Goal: Task Accomplishment & Management: Manage account settings

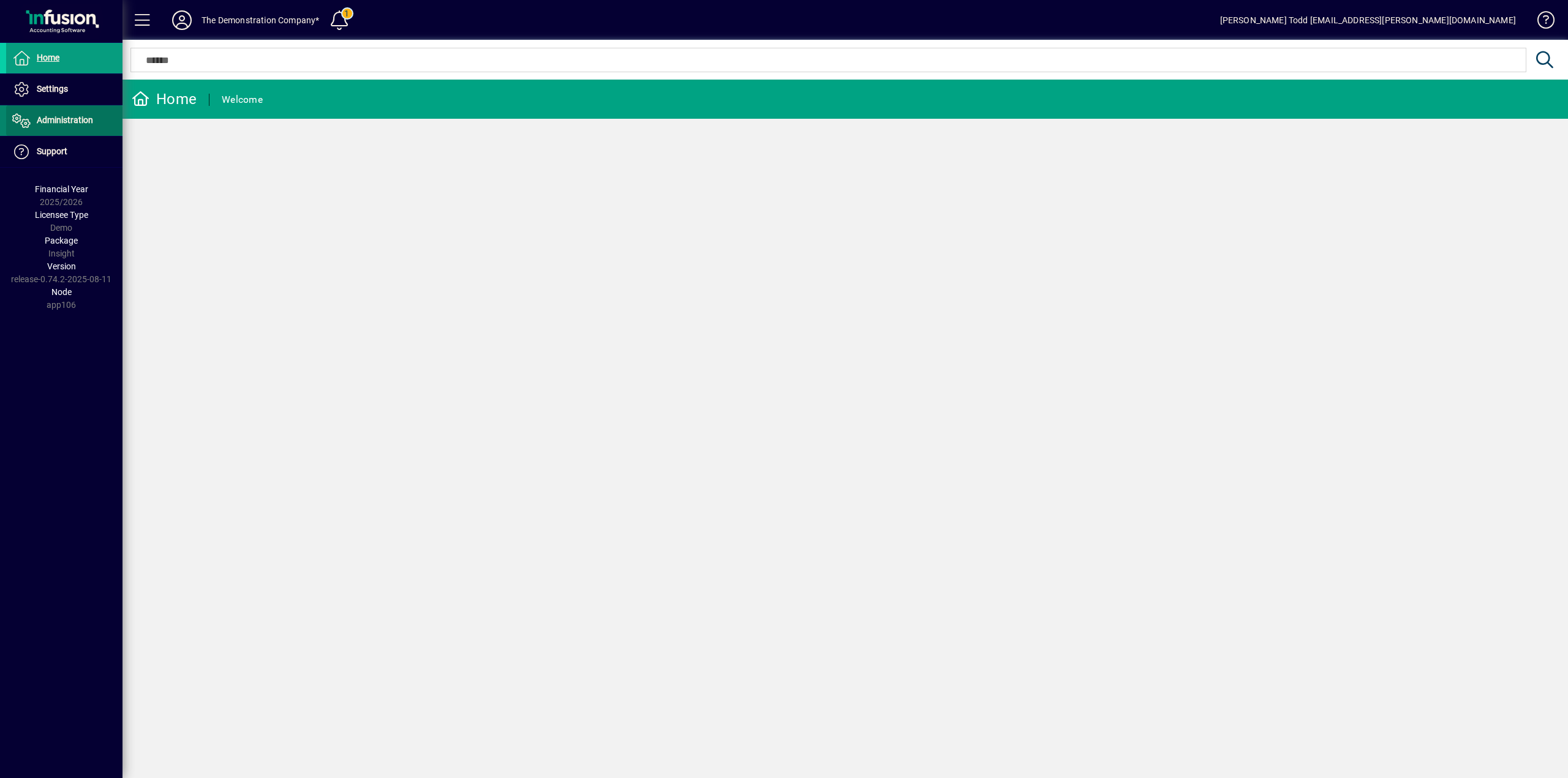
click at [47, 115] on span "Administration" at bounding box center [65, 120] width 56 height 10
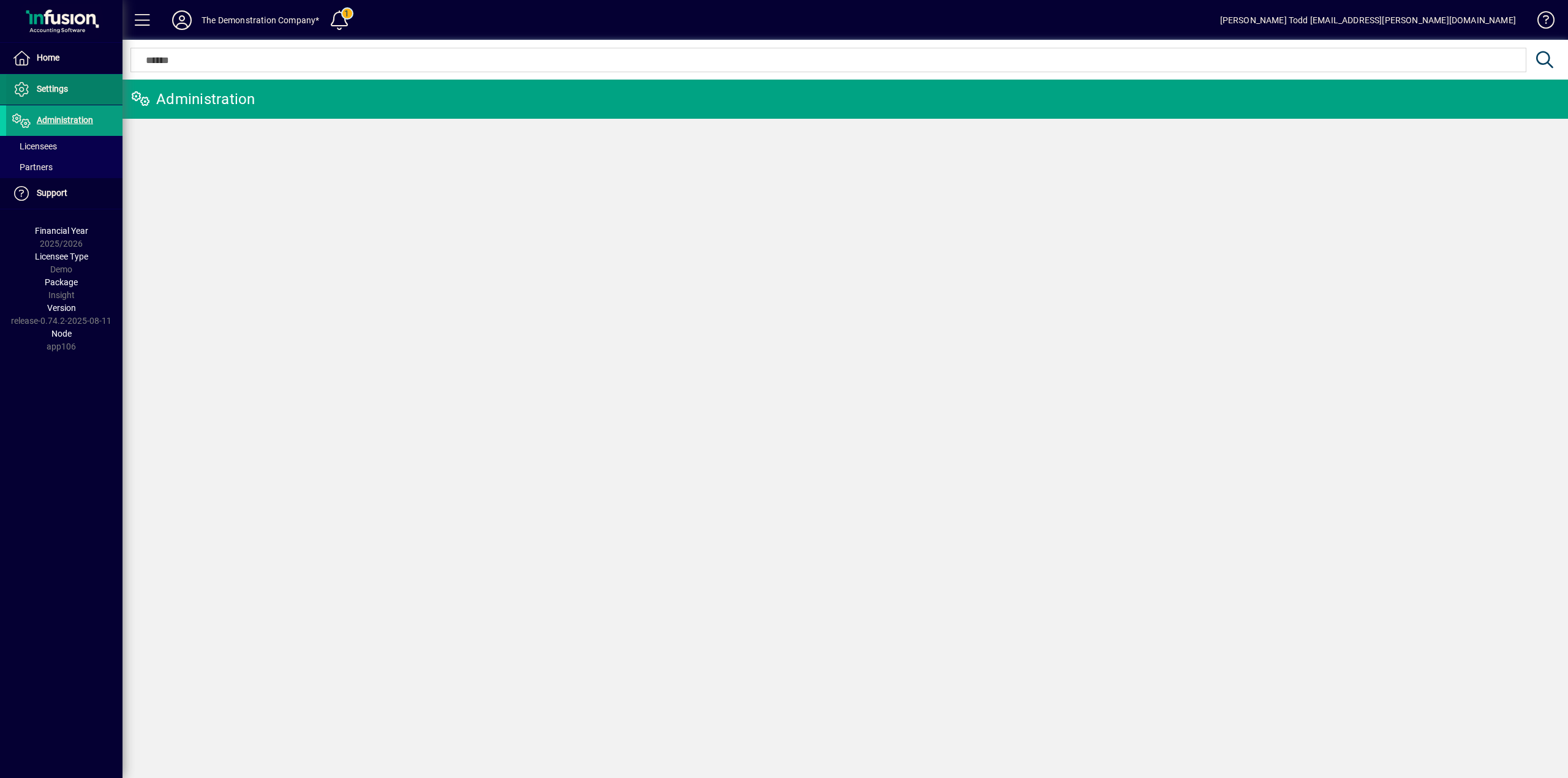
click at [47, 87] on span "Settings" at bounding box center [52, 89] width 31 height 10
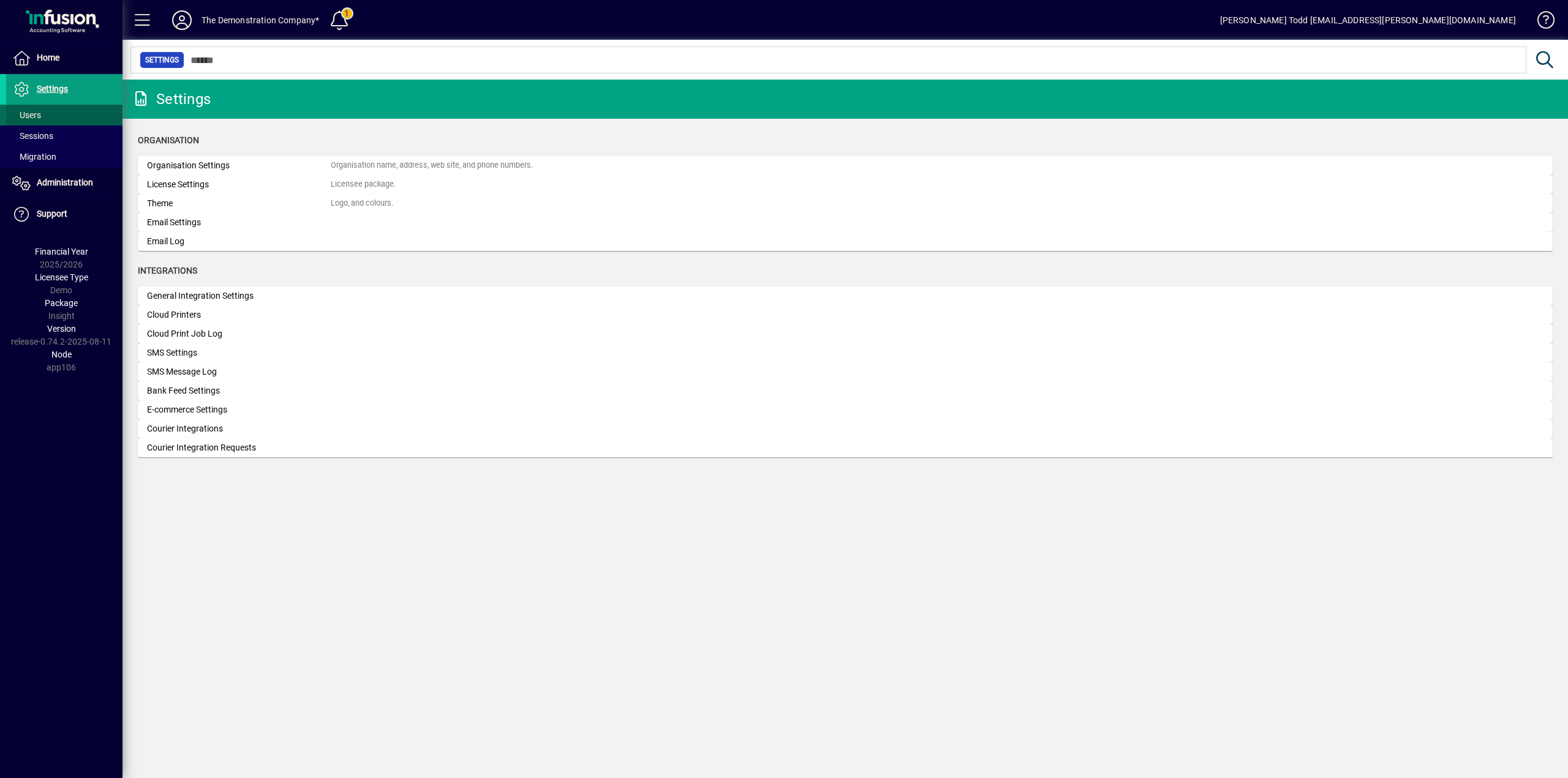
click at [47, 110] on span at bounding box center [64, 115] width 116 height 30
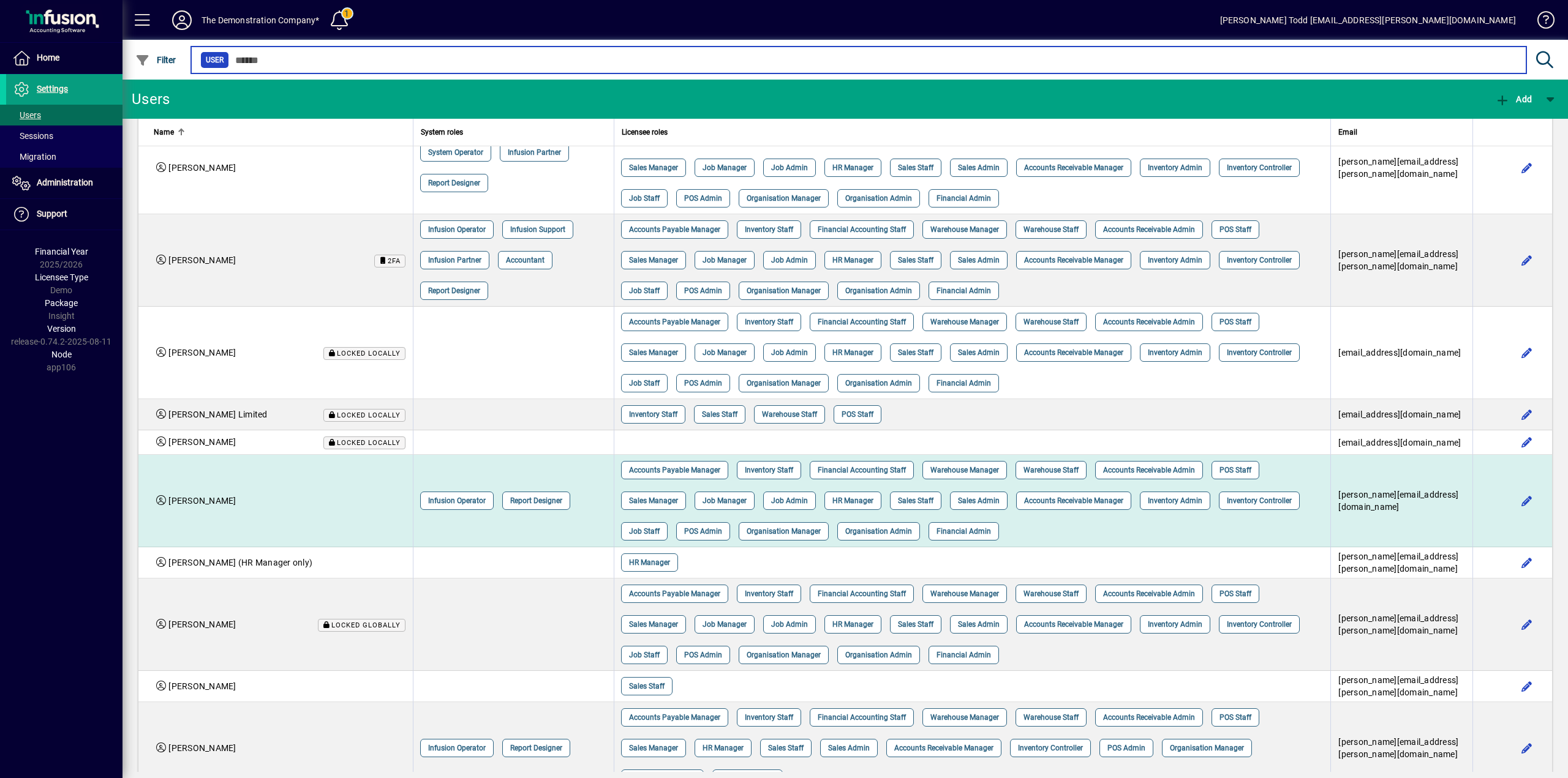
scroll to position [306, 0]
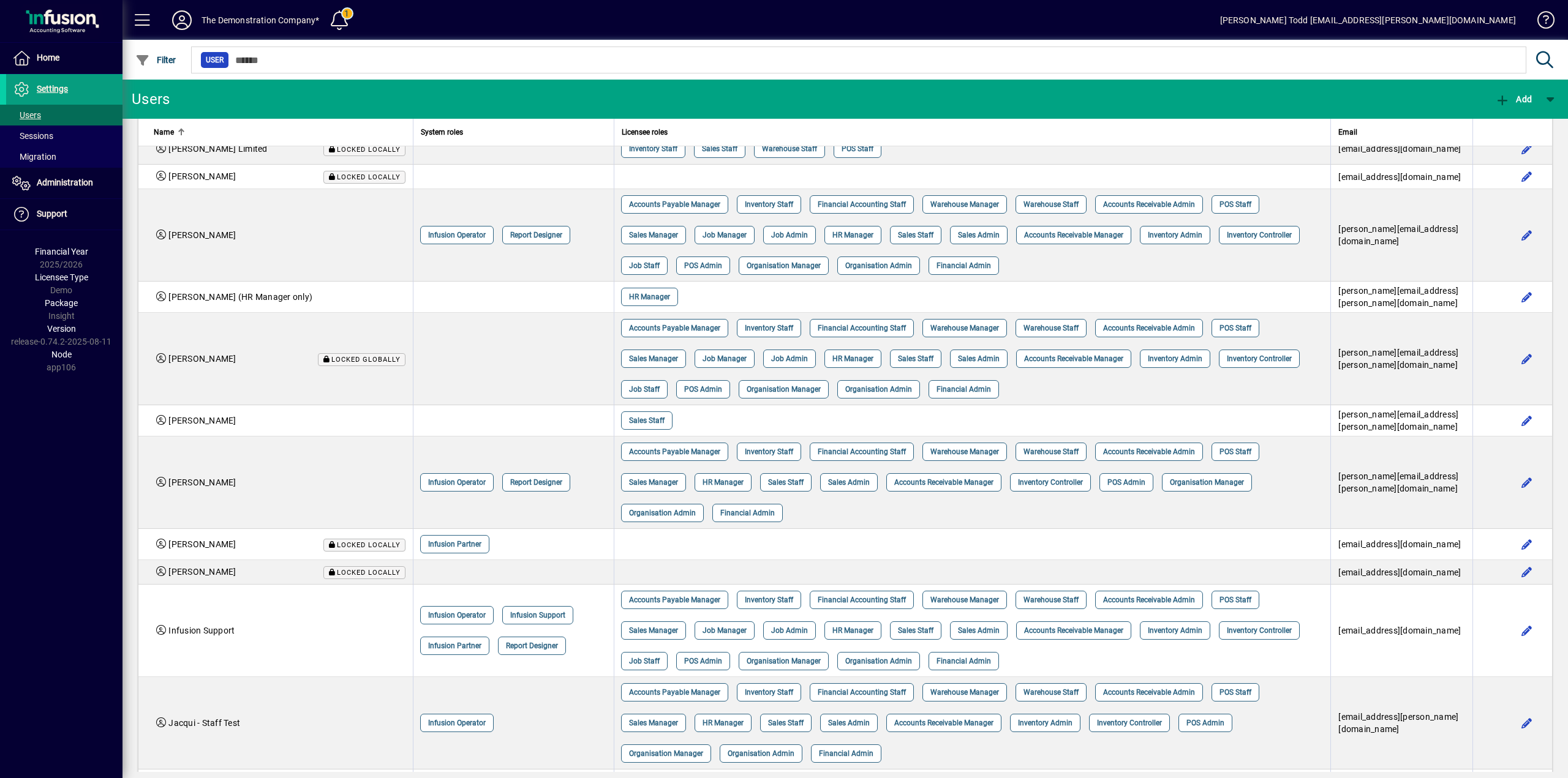
click at [1430, 286] on span "[PERSON_NAME][EMAIL_ADDRESS][PERSON_NAME][DOMAIN_NAME]" at bounding box center [1398, 296] width 120 height 22
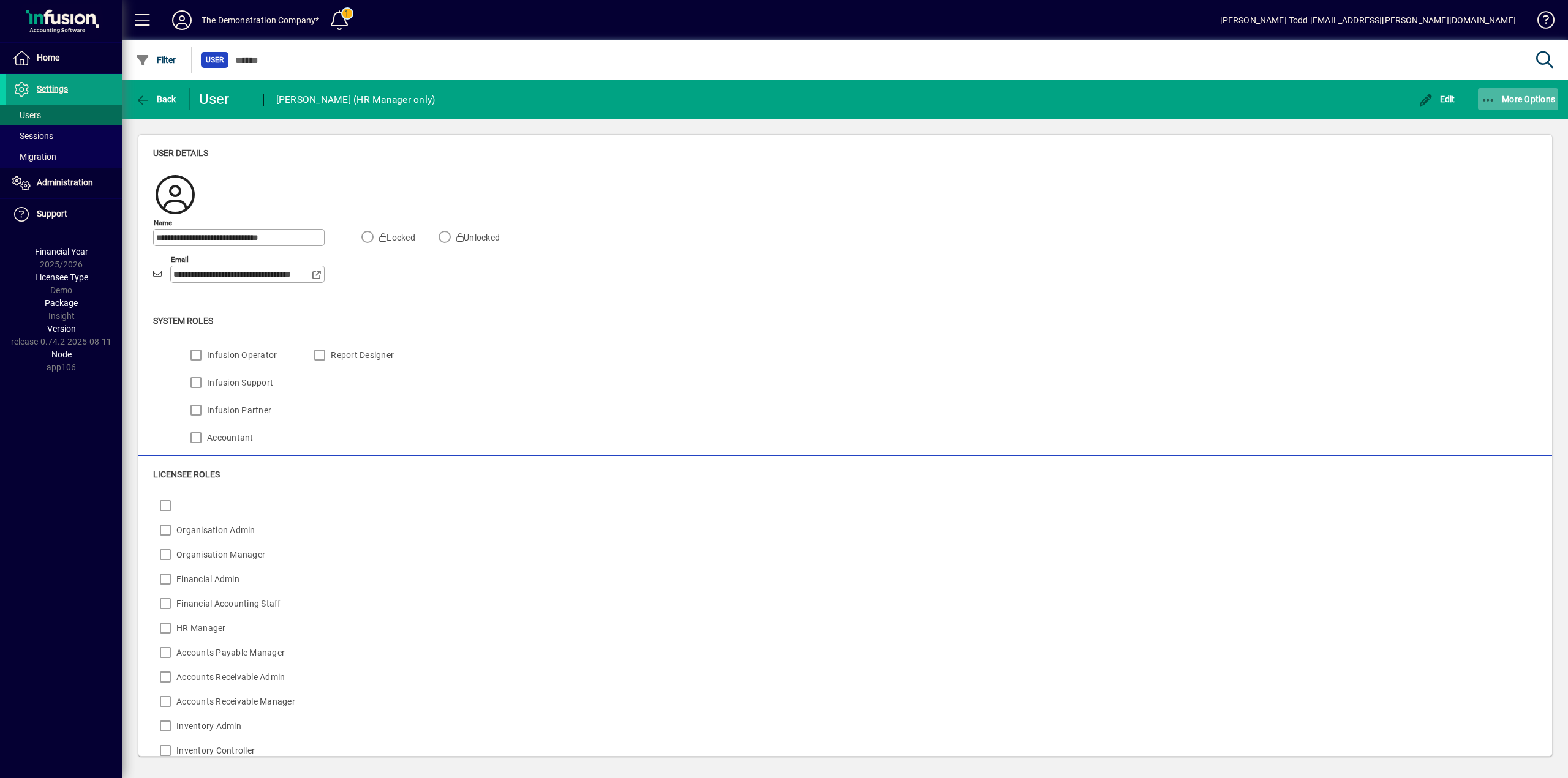
click at [1526, 95] on span "More Options" at bounding box center [1519, 99] width 75 height 10
click at [359, 89] on div at bounding box center [784, 389] width 1568 height 778
click at [658, 598] on div "Organisation Admin Organisation Manager Financial Admin Financial Accounting St…" at bounding box center [611, 763] width 917 height 539
